Goal: Communication & Community: Participate in discussion

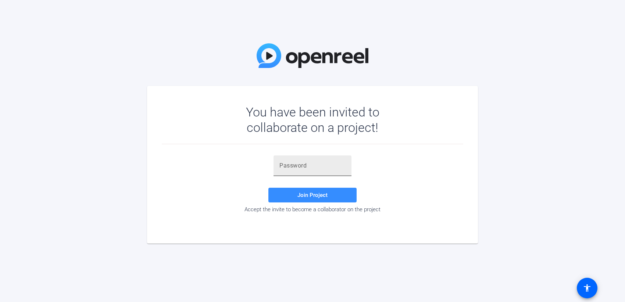
click at [298, 168] on input "text" at bounding box center [312, 165] width 66 height 9
paste input "mBpG]P"
type input "mBpG]P"
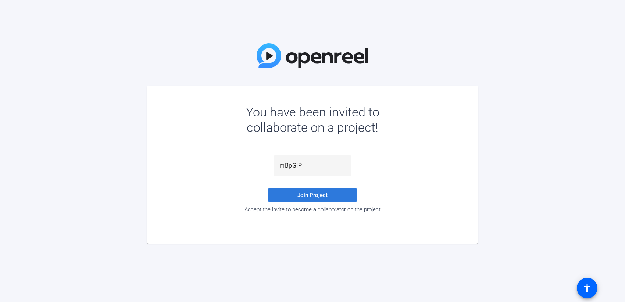
click at [303, 195] on span "Join Project" at bounding box center [312, 195] width 30 height 7
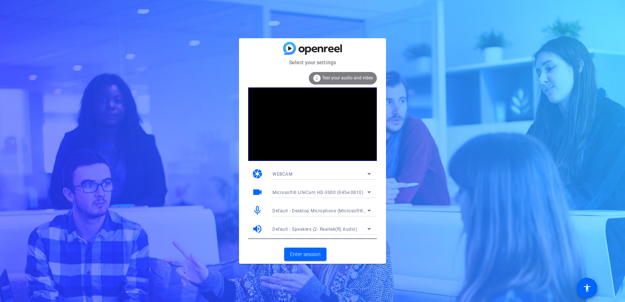
drag, startPoint x: 219, startPoint y: 80, endPoint x: 212, endPoint y: 78, distance: 6.8
click at [219, 80] on div "Select your settings info Test your audio and video camera WEBCAM videocam Micr…" at bounding box center [312, 151] width 625 height 302
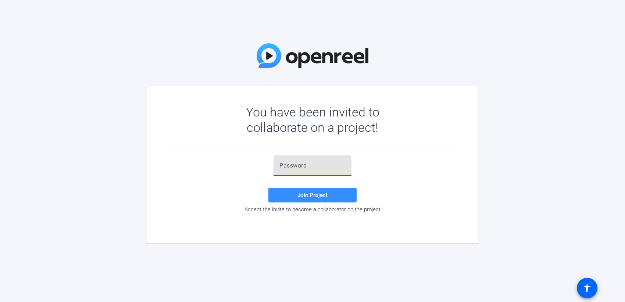
click at [280, 164] on input "text" at bounding box center [312, 165] width 66 height 9
click at [295, 163] on input "text" at bounding box center [312, 165] width 66 height 9
paste input "mBpG]P"
type input "mBpG]P"
click at [313, 166] on input "mBpG]P" at bounding box center [312, 165] width 66 height 9
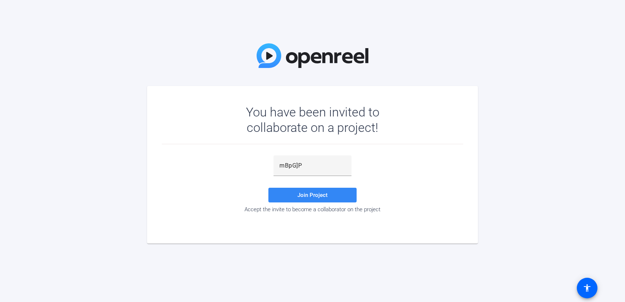
click at [309, 194] on span "Join Project" at bounding box center [312, 195] width 30 height 7
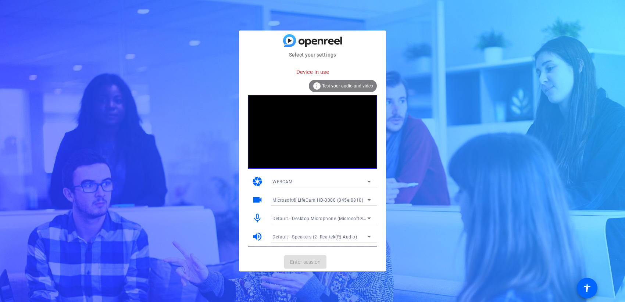
click at [273, 59] on mat-card-content "Device in use info Test your audio and video camera WEBCAM videocam Microsoft® …" at bounding box center [312, 156] width 147 height 194
click at [300, 258] on mat-card-actions "Enter session" at bounding box center [312, 261] width 147 height 19
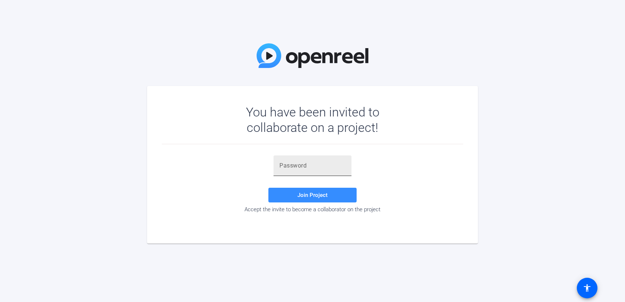
click at [288, 165] on input "text" at bounding box center [312, 165] width 66 height 9
click at [301, 166] on input "text" at bounding box center [312, 165] width 66 height 9
paste input "mBpG]P"
type input "mBpG]P"
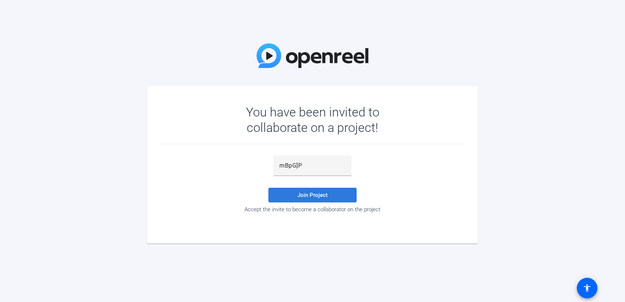
click at [309, 193] on span "Join Project" at bounding box center [312, 195] width 30 height 7
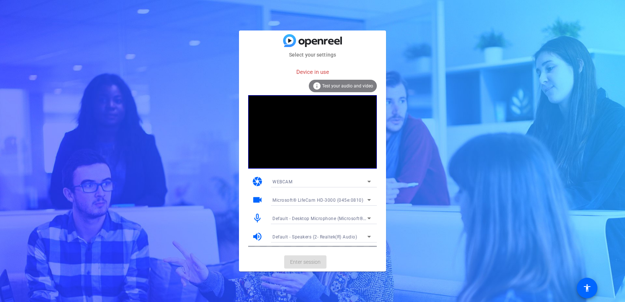
click at [300, 262] on mat-card-actions "Enter session" at bounding box center [312, 261] width 147 height 19
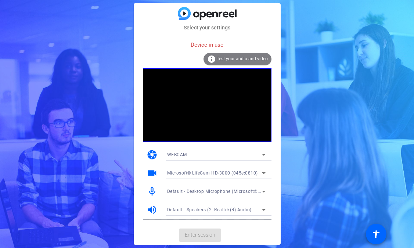
click at [200, 231] on mat-card-actions "Enter session" at bounding box center [207, 235] width 147 height 19
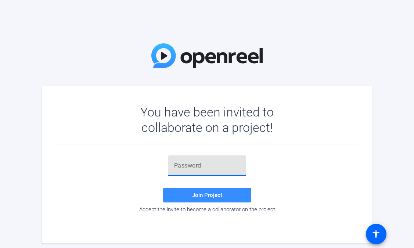
click at [186, 165] on input "text" at bounding box center [207, 165] width 66 height 9
paste input "mBpG]P"
type input "mBpG]P"
click at [199, 194] on span "Join Project" at bounding box center [207, 195] width 30 height 7
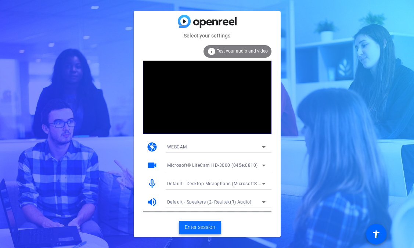
click at [199, 227] on span "Enter session" at bounding box center [200, 227] width 30 height 8
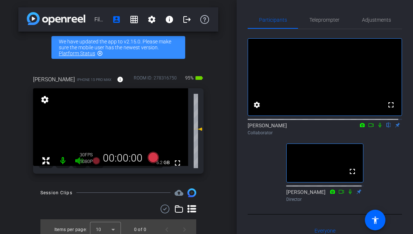
click at [378, 127] on icon at bounding box center [379, 125] width 3 height 5
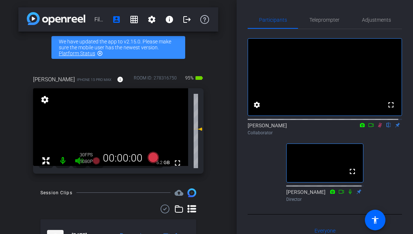
click at [377, 127] on icon at bounding box center [380, 124] width 6 height 5
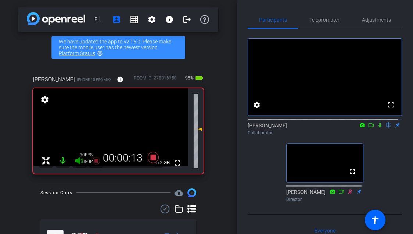
click at [378, 127] on icon at bounding box center [379, 125] width 3 height 5
click at [377, 127] on icon at bounding box center [380, 124] width 6 height 5
click at [378, 127] on icon at bounding box center [379, 125] width 3 height 5
click at [378, 127] on icon at bounding box center [380, 125] width 4 height 5
click at [378, 127] on icon at bounding box center [379, 125] width 3 height 5
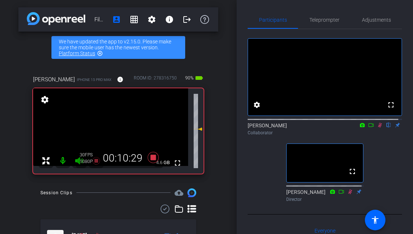
click at [378, 127] on icon at bounding box center [380, 125] width 4 height 5
click at [378, 127] on icon at bounding box center [379, 125] width 3 height 5
click at [378, 127] on icon at bounding box center [380, 125] width 4 height 5
drag, startPoint x: 377, startPoint y: 132, endPoint x: 370, endPoint y: 132, distance: 6.3
click at [377, 127] on icon at bounding box center [380, 124] width 6 height 5
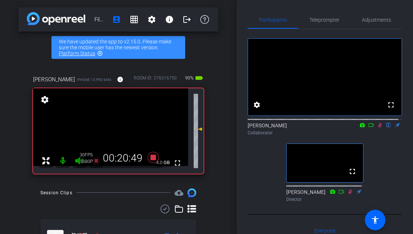
click at [378, 127] on icon at bounding box center [380, 125] width 4 height 5
click at [378, 127] on icon at bounding box center [379, 125] width 3 height 5
click at [378, 127] on icon at bounding box center [380, 125] width 4 height 5
click at [377, 127] on icon at bounding box center [380, 124] width 6 height 5
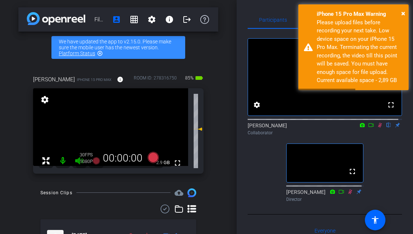
click at [378, 127] on icon at bounding box center [380, 125] width 4 height 5
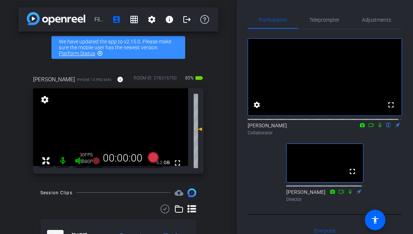
click at [377, 127] on icon at bounding box center [380, 124] width 6 height 5
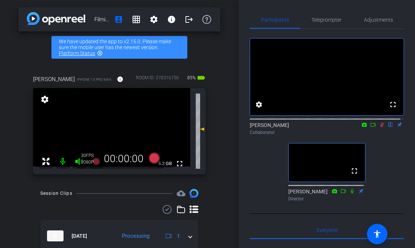
click at [380, 127] on icon at bounding box center [382, 125] width 4 height 5
click at [379, 127] on icon at bounding box center [382, 124] width 6 height 5
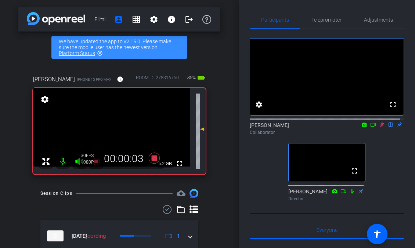
click at [380, 127] on icon at bounding box center [382, 125] width 4 height 5
click at [381, 127] on icon at bounding box center [382, 125] width 3 height 5
click at [379, 127] on icon at bounding box center [382, 124] width 6 height 5
click at [381, 127] on icon at bounding box center [382, 125] width 3 height 5
click at [379, 127] on icon at bounding box center [382, 124] width 6 height 5
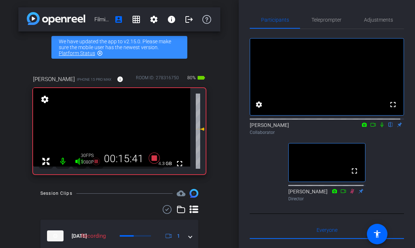
click at [381, 127] on icon at bounding box center [382, 125] width 3 height 5
click at [380, 127] on icon at bounding box center [382, 125] width 4 height 5
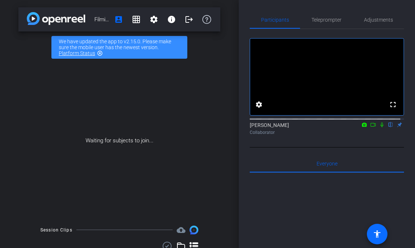
click at [379, 234] on mat-icon "accessibility" at bounding box center [377, 234] width 9 height 9
